Goal: Task Accomplishment & Management: Manage account settings

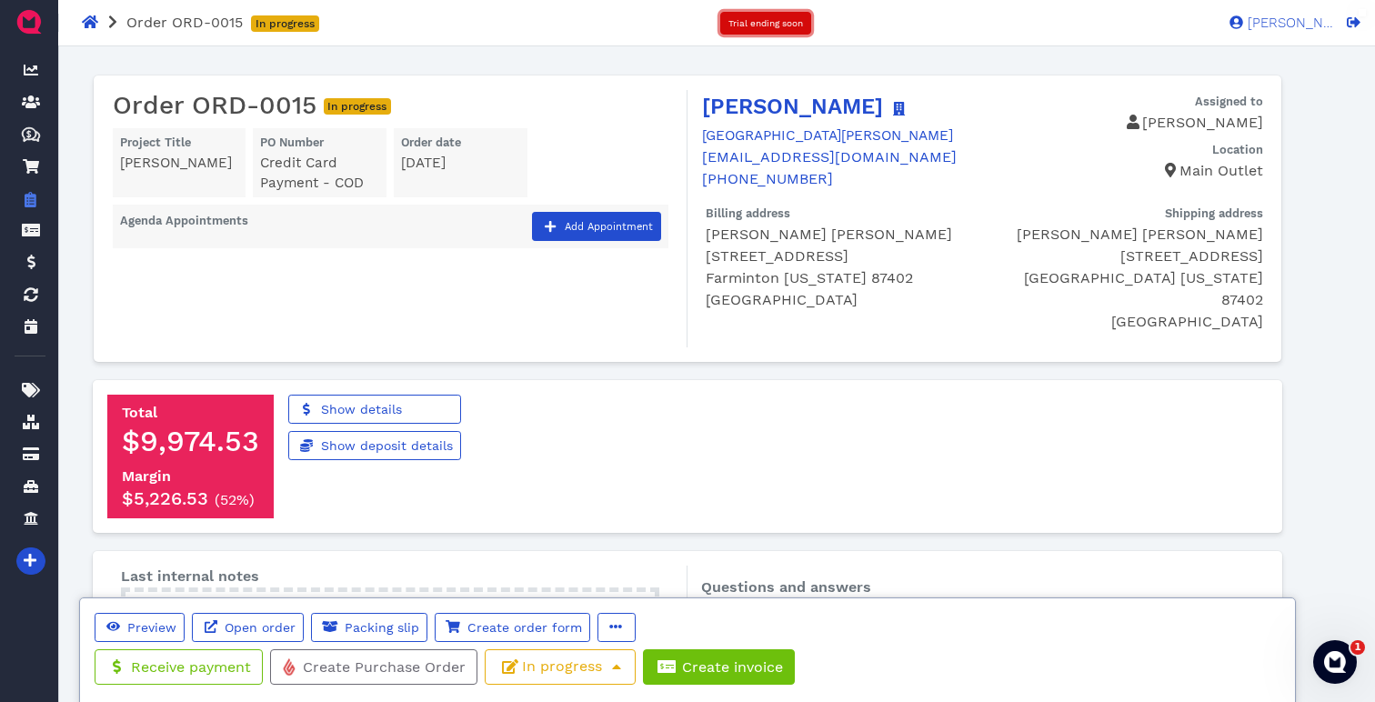
click at [757, 24] on span "Trial ending soon" at bounding box center [765, 23] width 75 height 10
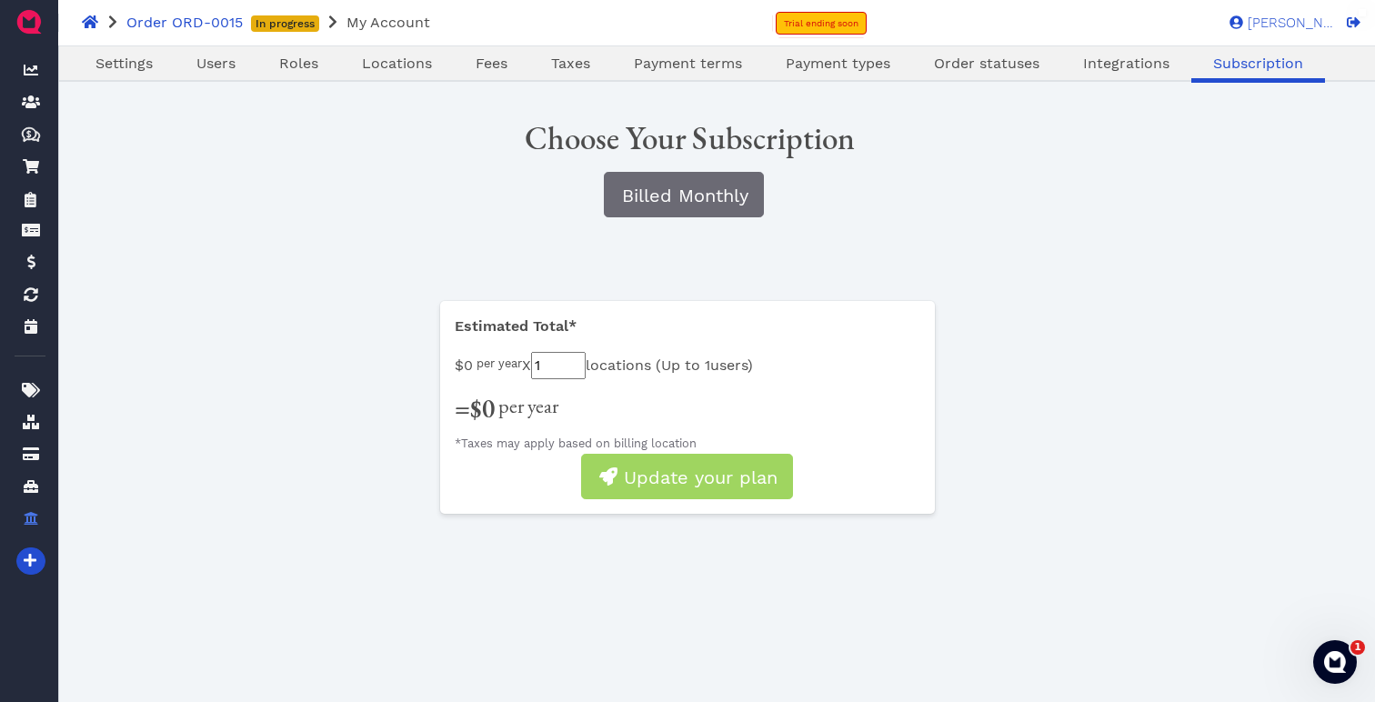
click at [345, 366] on div "Estimated Total* $0 per year X 1 locations ( Up to 1 users) = $0 per year *Taxe…" at bounding box center [688, 416] width 1186 height 231
click at [559, 367] on input "1" at bounding box center [558, 365] width 55 height 27
click at [572, 369] on input "1" at bounding box center [558, 365] width 55 height 27
click at [586, 357] on input "2" at bounding box center [558, 365] width 55 height 27
click at [728, 215] on button "Billed Monthly" at bounding box center [684, 194] width 160 height 45
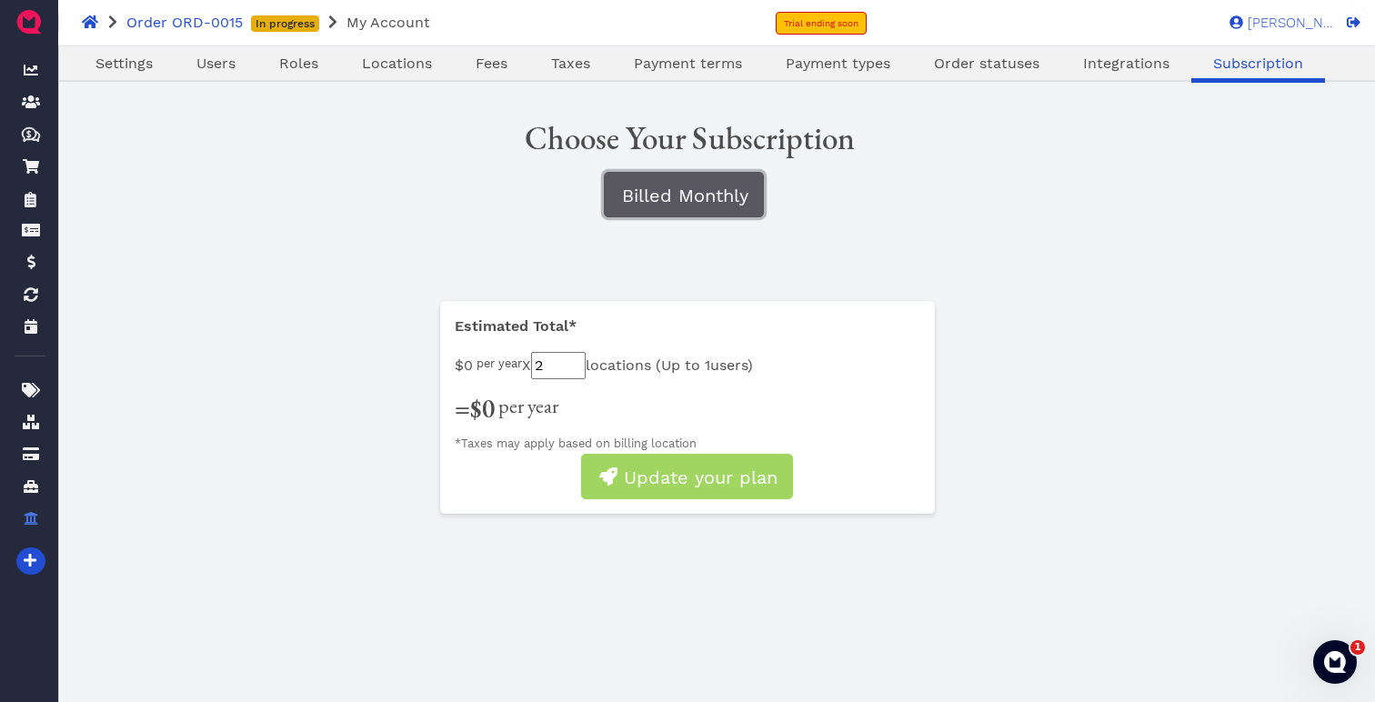
type input "1"
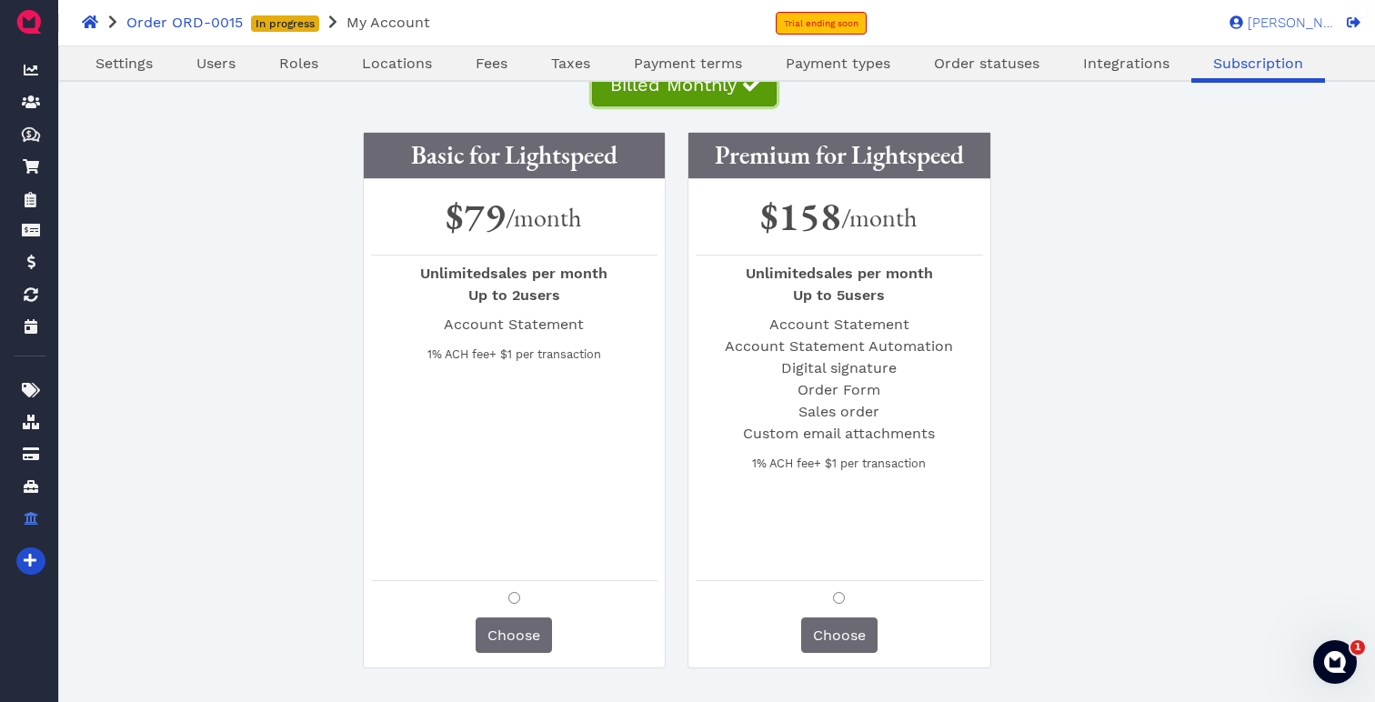
scroll to position [113, 0]
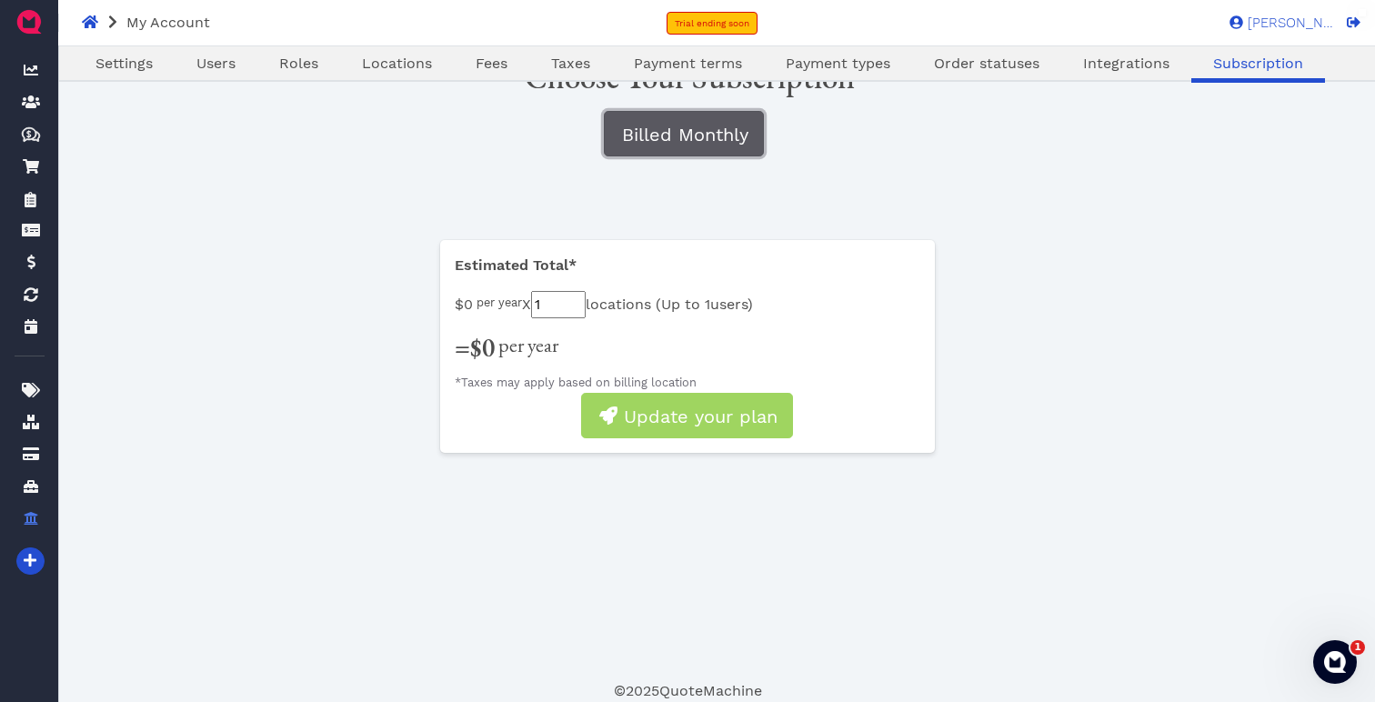
drag, startPoint x: 695, startPoint y: 128, endPoint x: 678, endPoint y: 148, distance: 26.4
click at [695, 128] on span "Billed Monthly" at bounding box center [683, 135] width 129 height 22
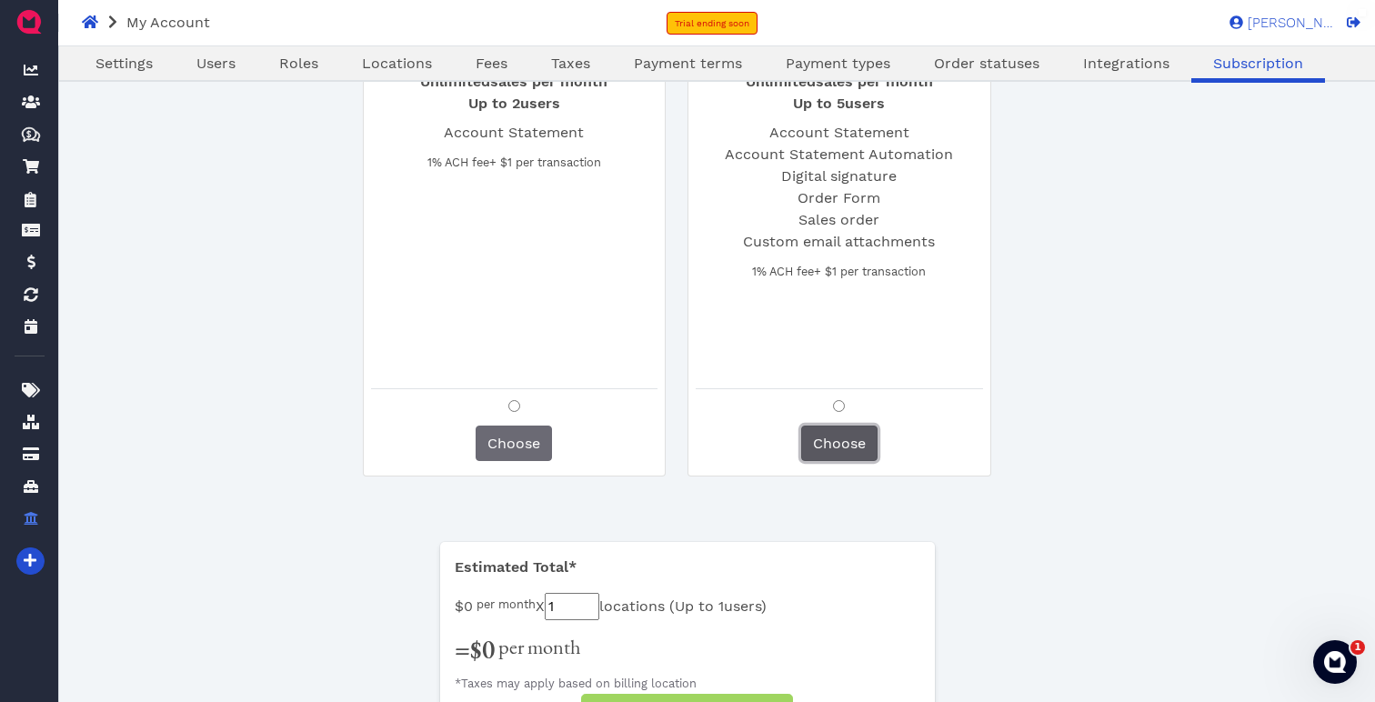
click at [819, 443] on span "Choose" at bounding box center [839, 443] width 53 height 17
radio input "true"
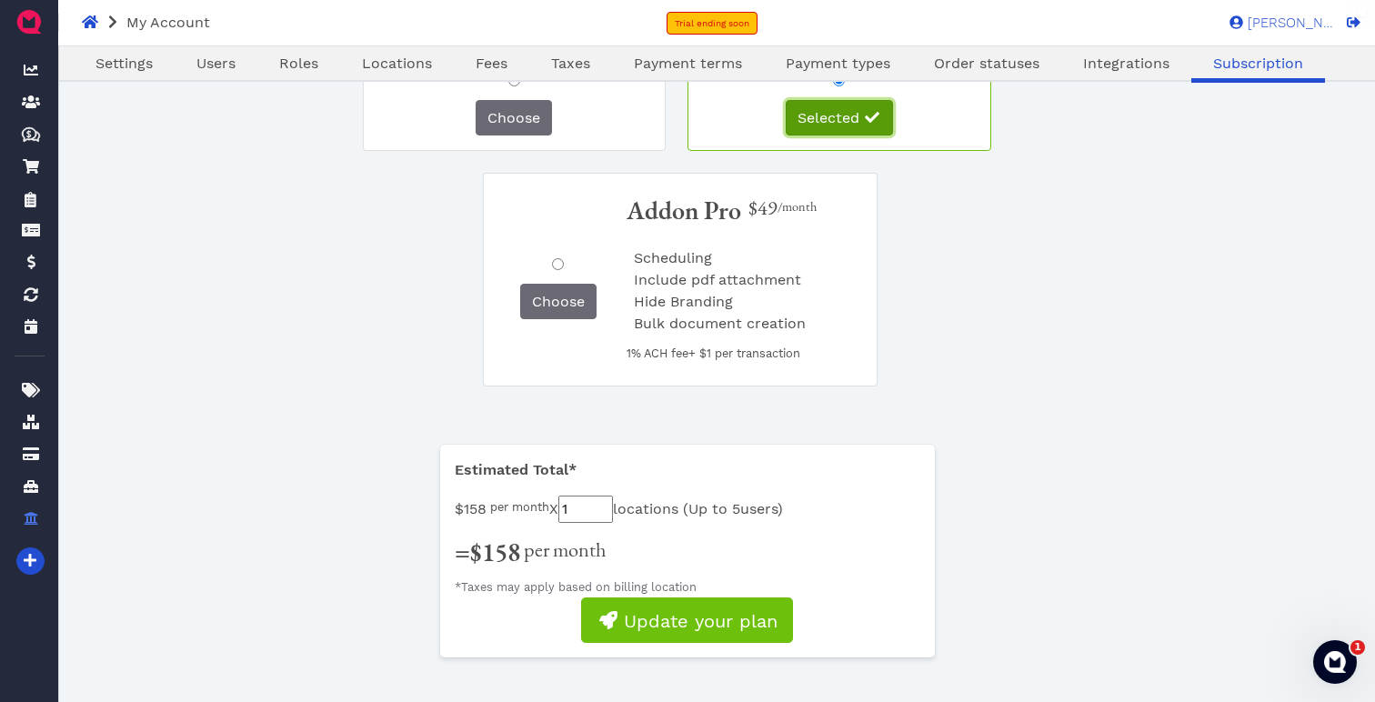
scroll to position [652, 0]
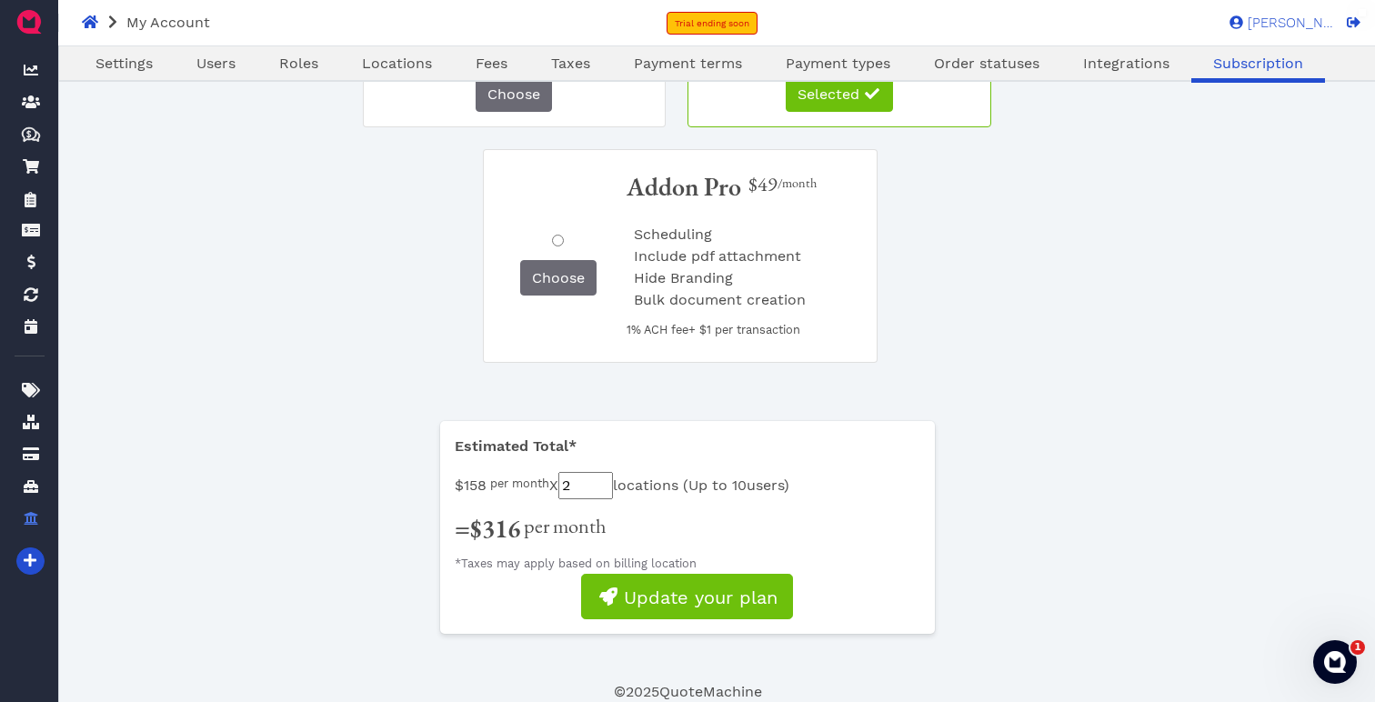
type input "2"
click at [613, 478] on input "2" at bounding box center [585, 485] width 55 height 27
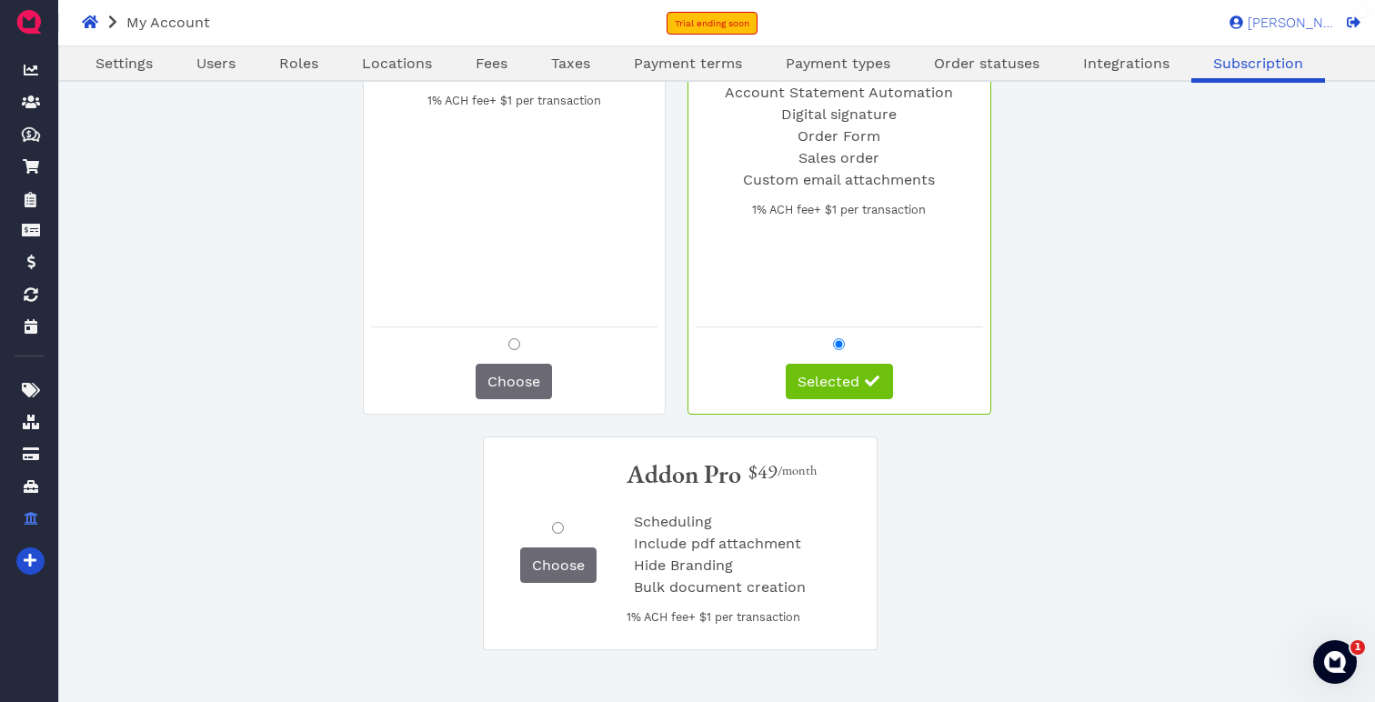
scroll to position [0, 0]
